Goal: Information Seeking & Learning: Learn about a topic

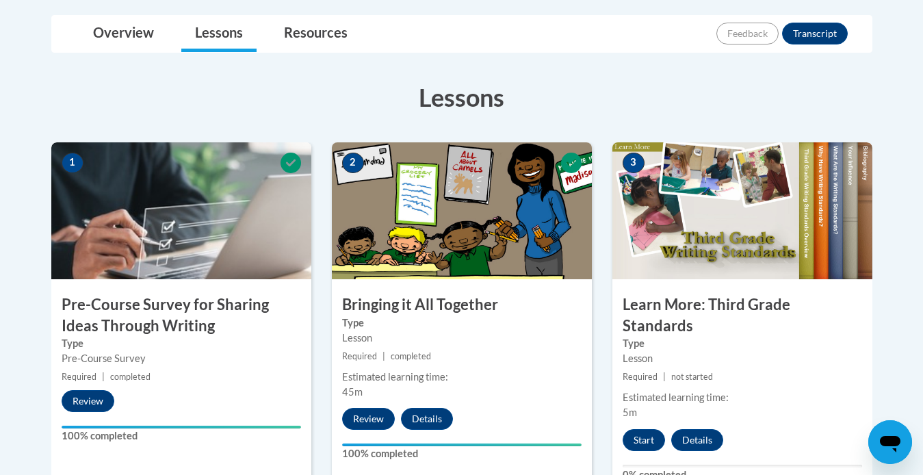
scroll to position [332, 0]
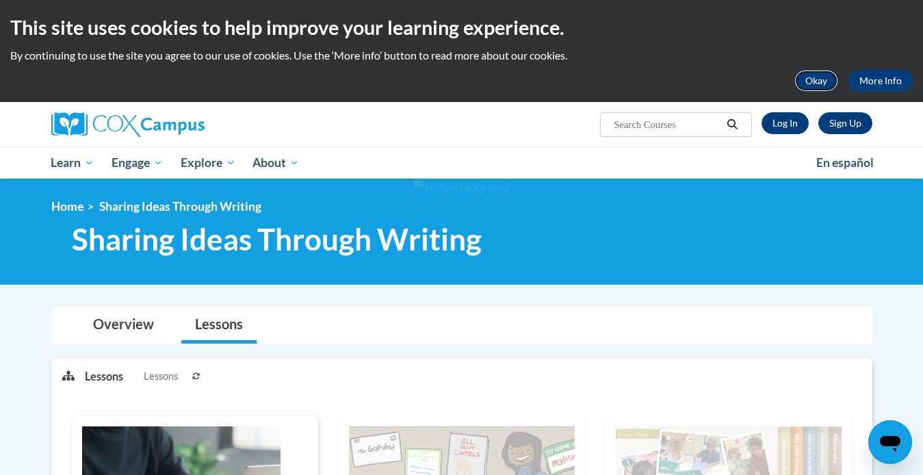
click at [812, 85] on button "Okay" at bounding box center [817, 81] width 44 height 22
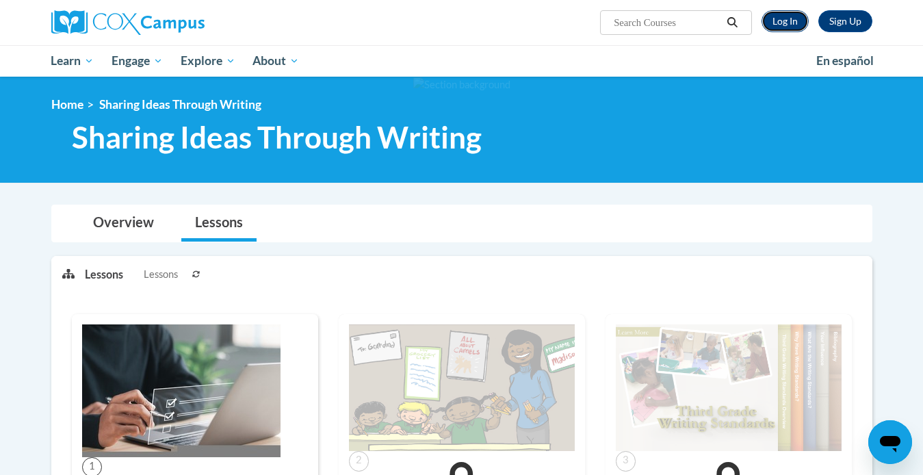
click at [782, 22] on link "Log In" at bounding box center [785, 21] width 47 height 22
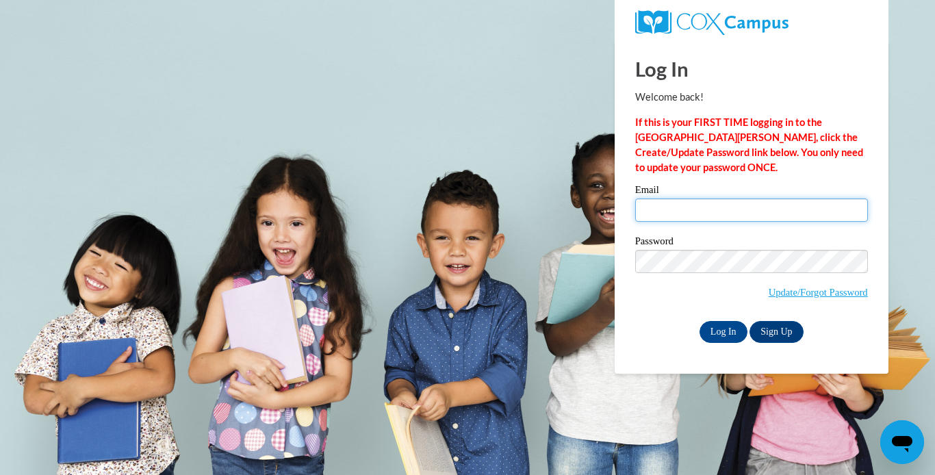
click at [680, 207] on input "Email" at bounding box center [751, 209] width 233 height 23
click at [682, 214] on input "Email" at bounding box center [751, 209] width 233 height 23
type input "scottberry2015k@gmail.com"
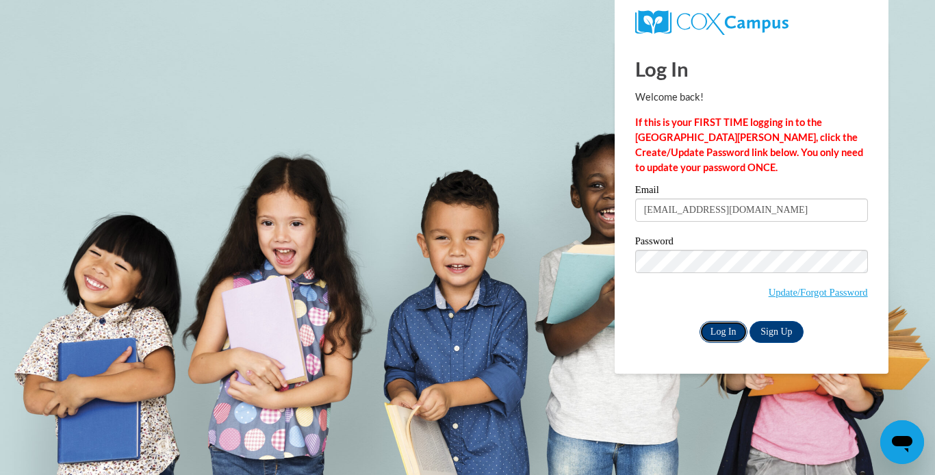
click at [719, 331] on input "Log In" at bounding box center [723, 332] width 48 height 22
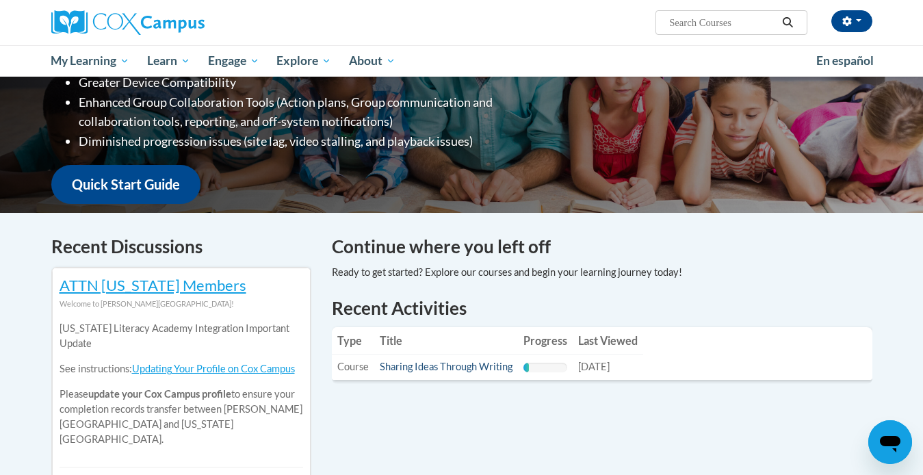
scroll to position [268, 0]
click at [405, 370] on link "Sharing Ideas Through Writing" at bounding box center [446, 366] width 133 height 12
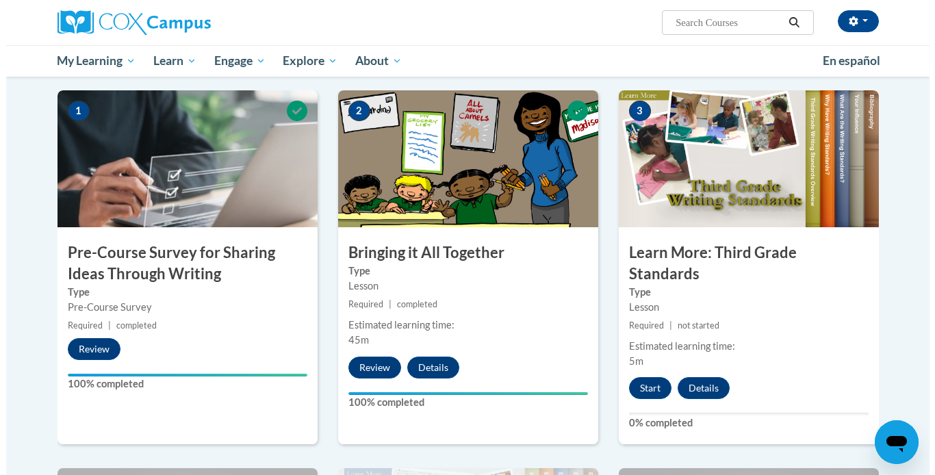
scroll to position [263, 0]
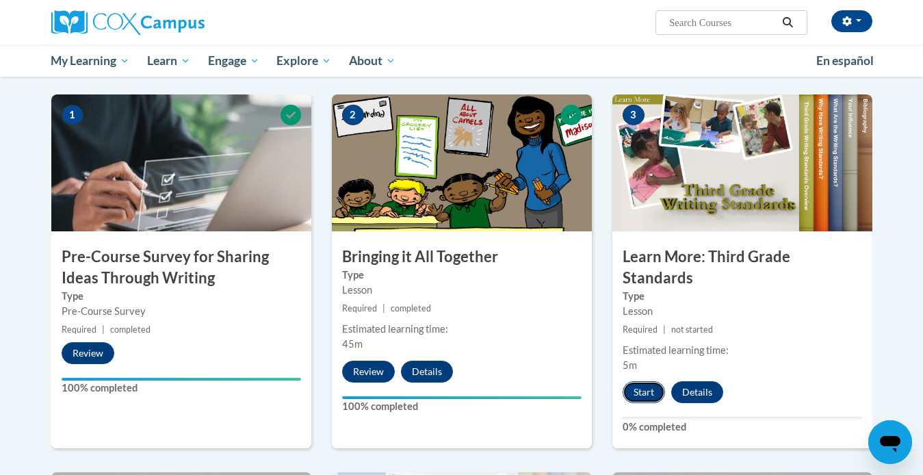
click at [641, 381] on button "Start" at bounding box center [644, 392] width 42 height 22
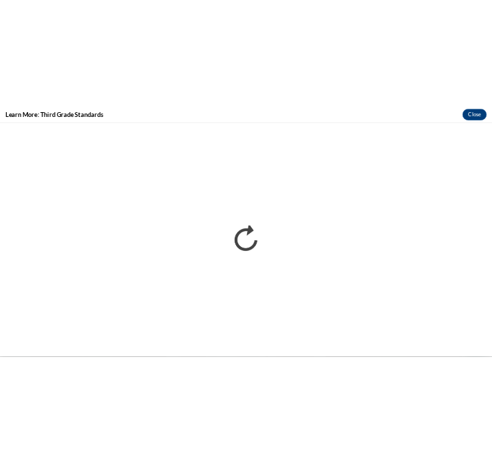
scroll to position [0, 0]
